Goal: Task Accomplishment & Management: Manage account settings

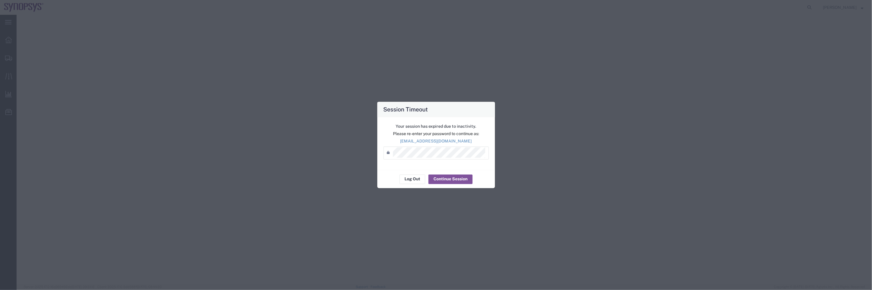
select select "63190"
select select "63152"
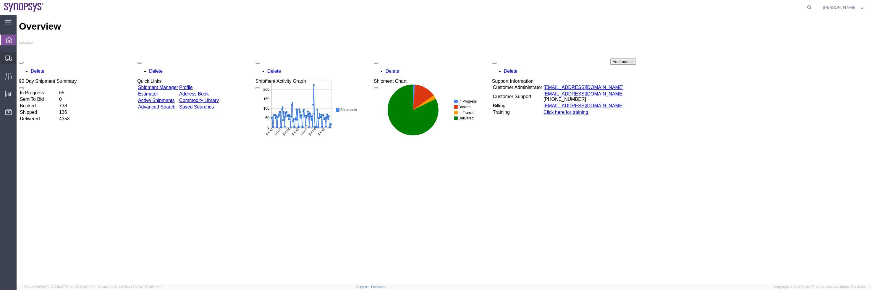
click at [0, 0] on span "Shipment Manager" at bounding box center [0, 0] width 0 height 0
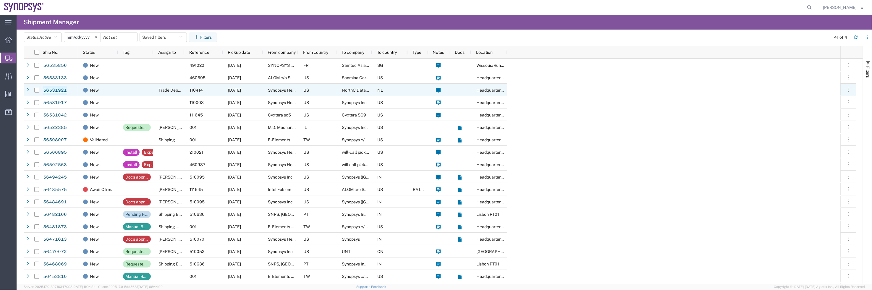
click at [61, 88] on link "56531921" at bounding box center [55, 90] width 24 height 9
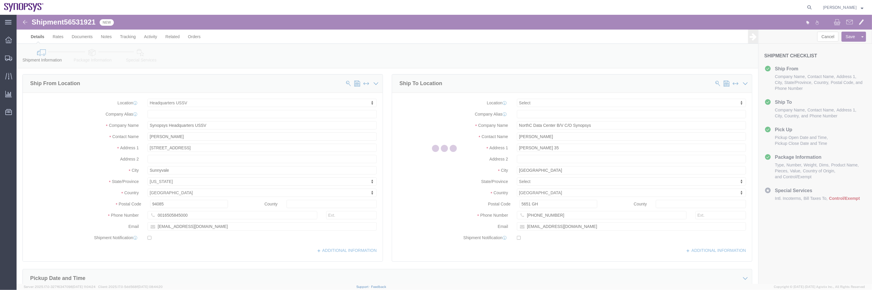
select select "63204"
select select
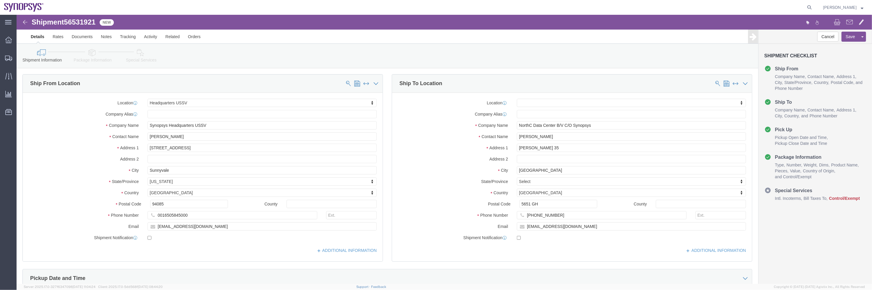
click link "Package Information"
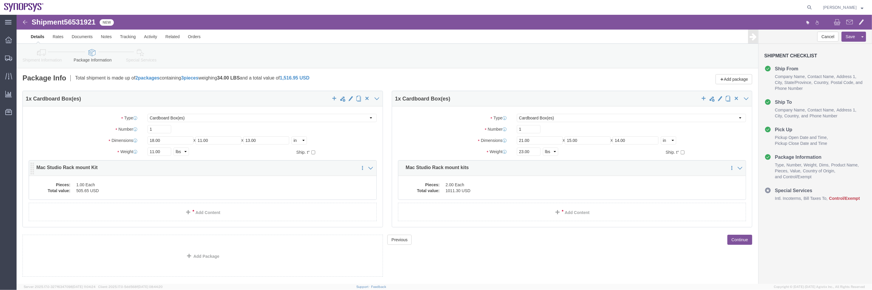
click div "Pieces: 1.00 Each Total value: 505.65 USD"
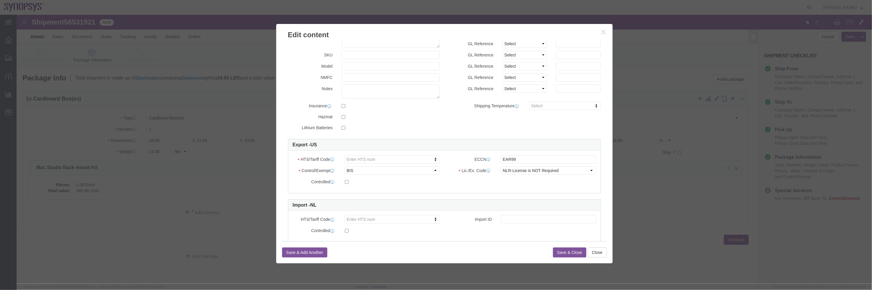
scroll to position [80, 0]
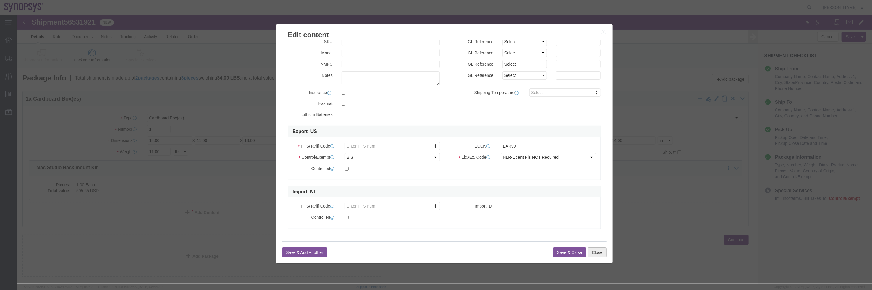
click button "Close"
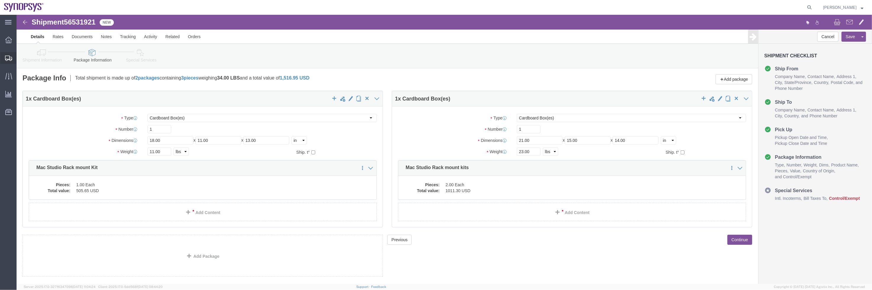
click at [0, 0] on span "Shipment Manager" at bounding box center [0, 0] width 0 height 0
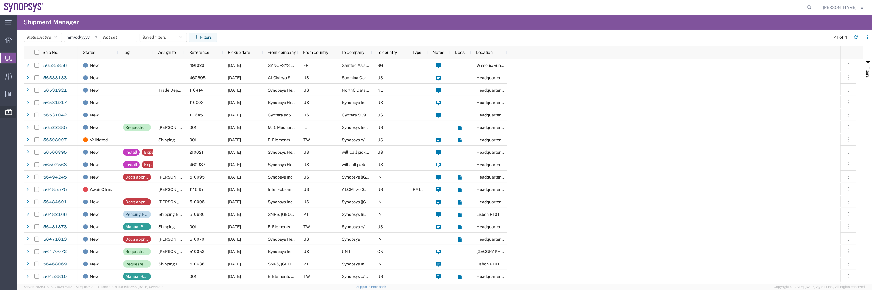
click at [0, 0] on span "Commodity Library" at bounding box center [0, 0] width 0 height 0
